Goal: Information Seeking & Learning: Find contact information

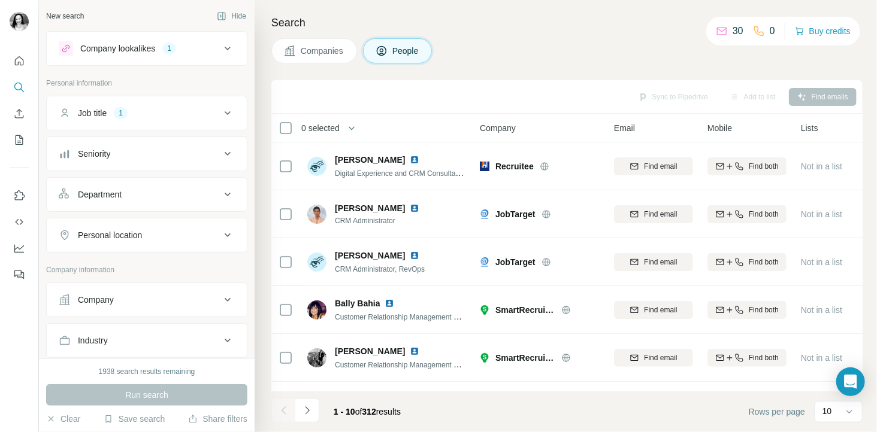
click at [134, 240] on div "Personal location" at bounding box center [110, 235] width 64 height 12
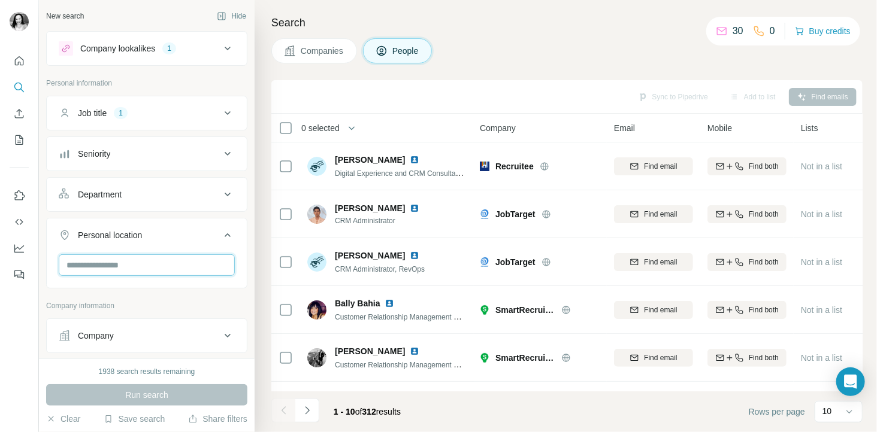
click at [130, 259] on input "text" at bounding box center [147, 266] width 176 height 22
type input "**********"
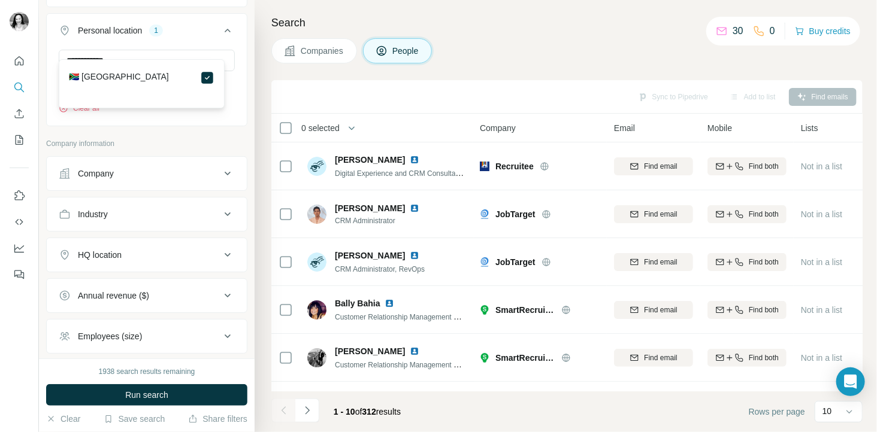
scroll to position [222, 0]
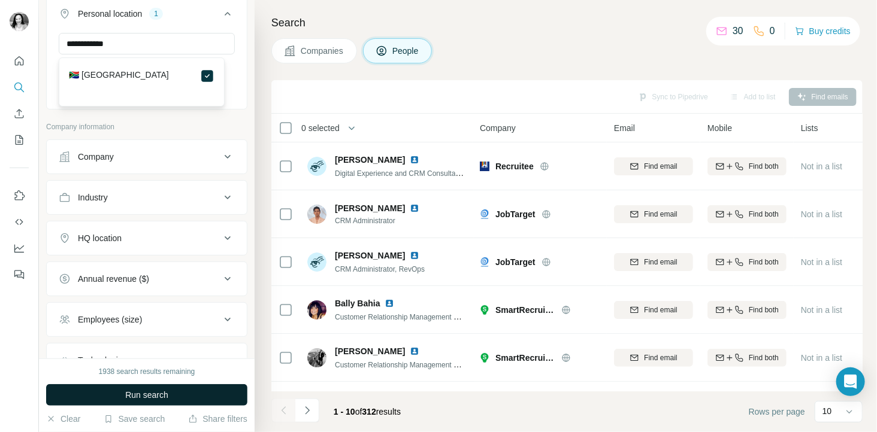
click at [160, 395] on span "Run search" at bounding box center [146, 395] width 43 height 12
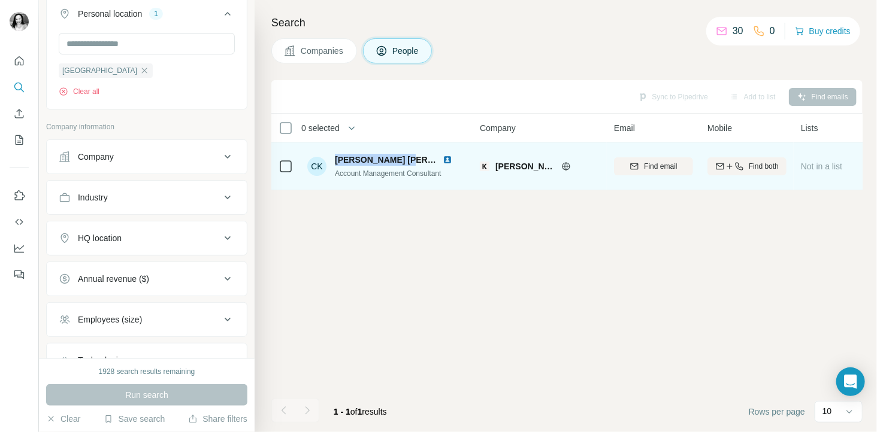
drag, startPoint x: 334, startPoint y: 157, endPoint x: 399, endPoint y: 152, distance: 65.5
click at [399, 152] on div "CK [PERSON_NAME] [PERSON_NAME] Account Management Consultant" at bounding box center [386, 166] width 159 height 33
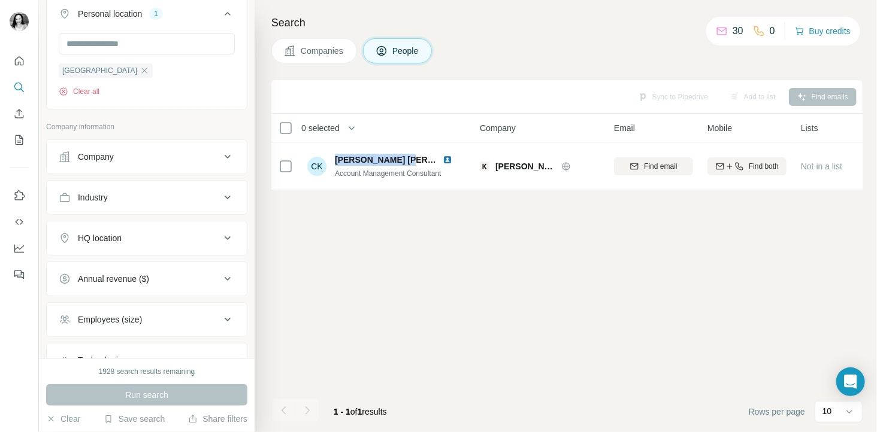
copy span "[PERSON_NAME]"
